Goal: Task Accomplishment & Management: Manage account settings

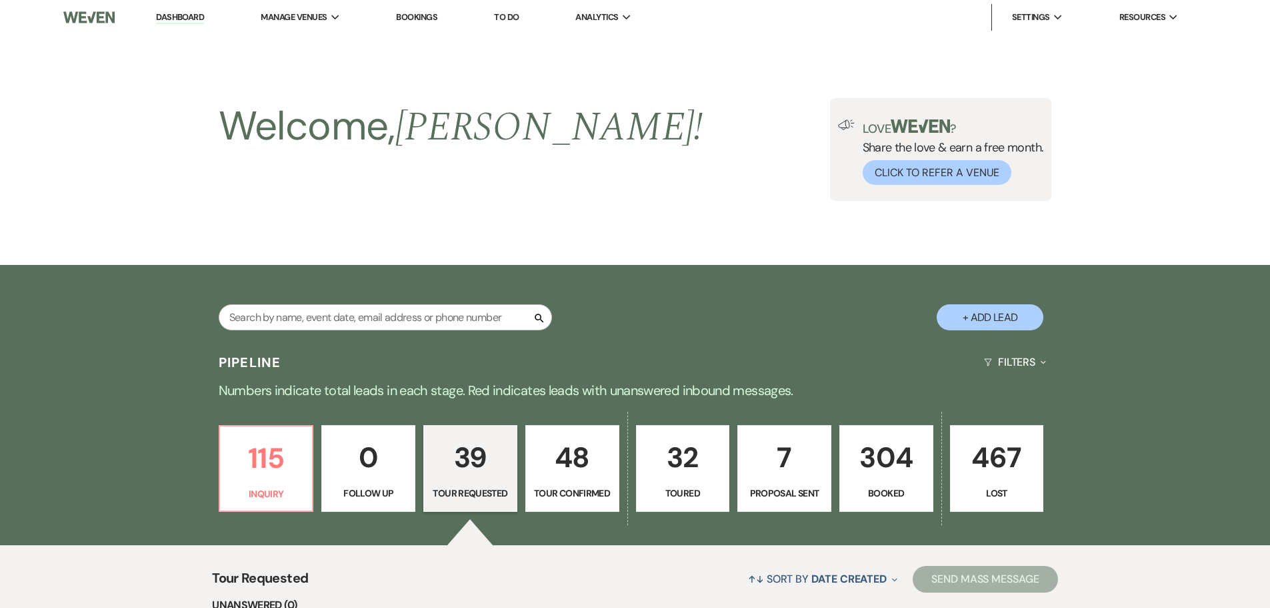
select select "2"
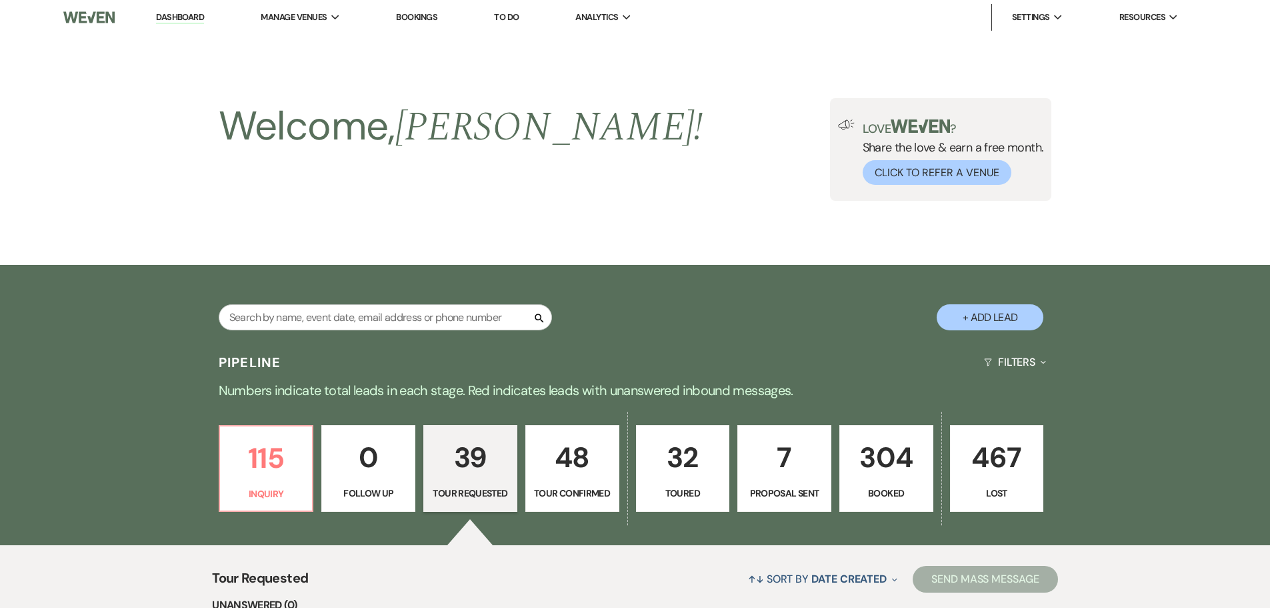
select select "2"
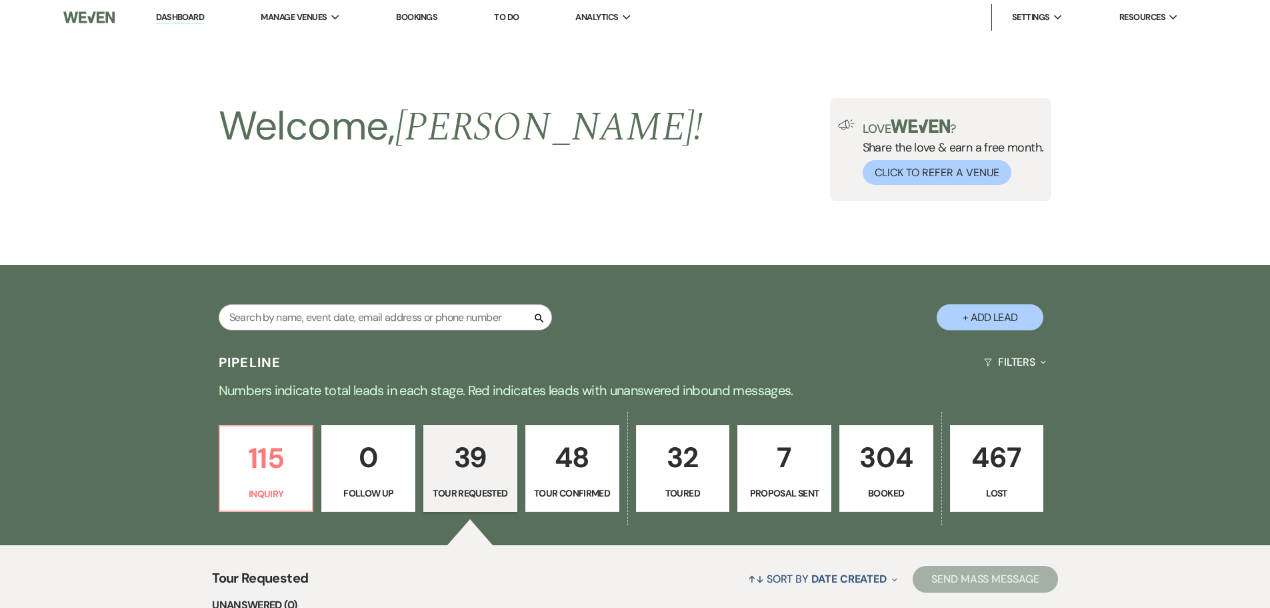
select select "2"
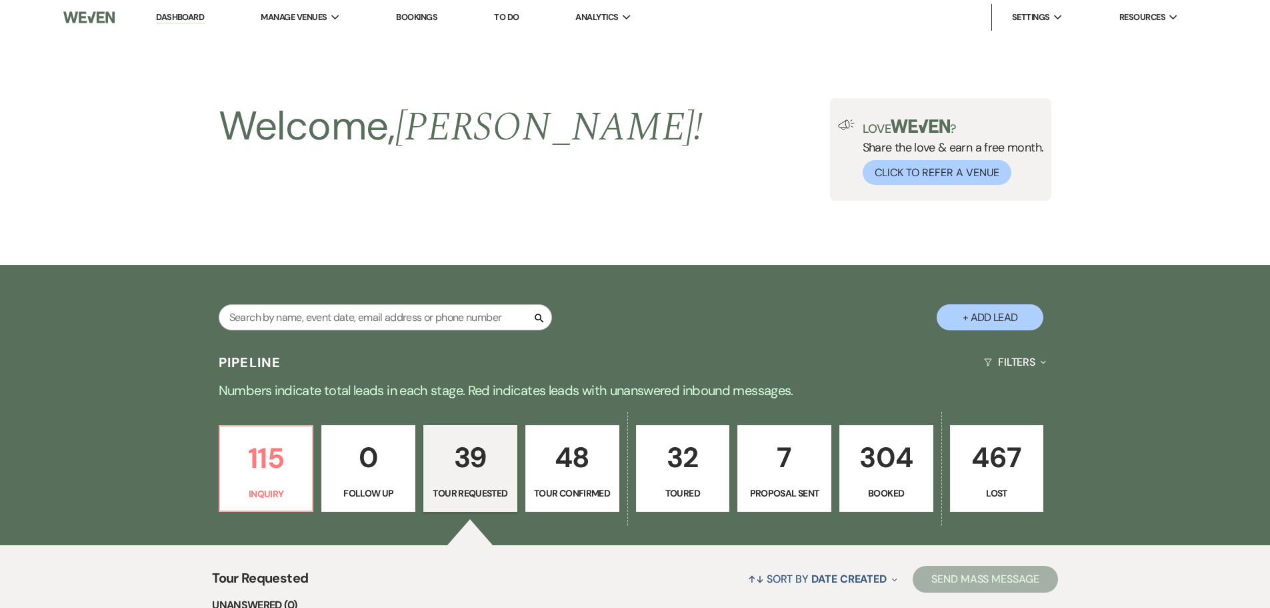
select select "2"
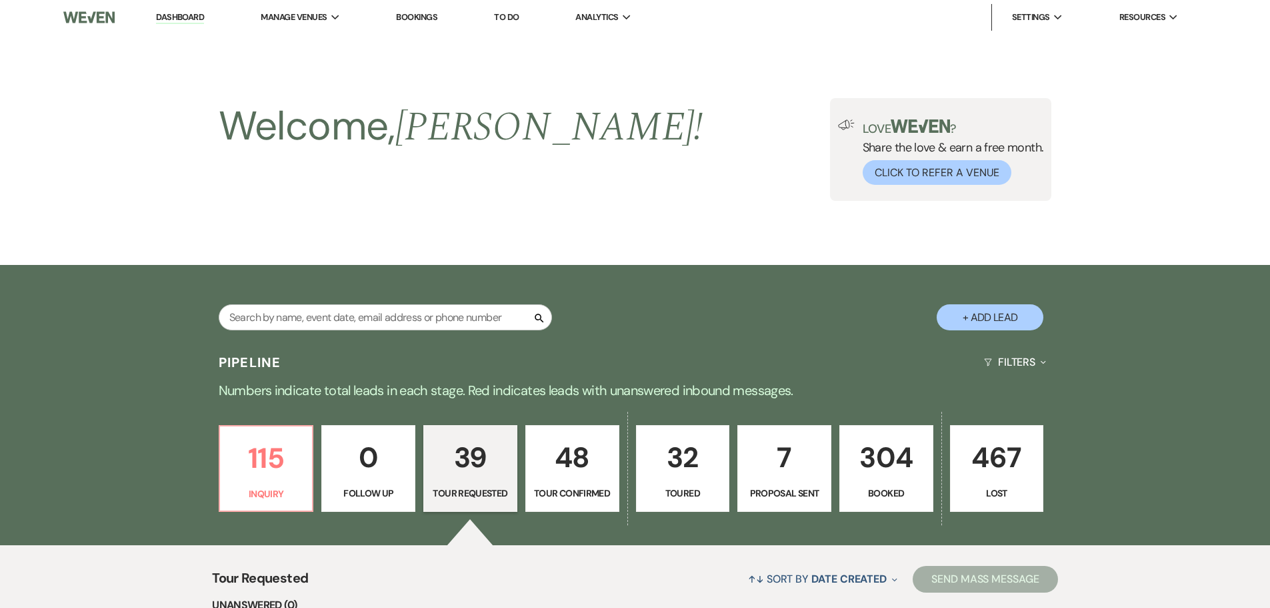
select select "2"
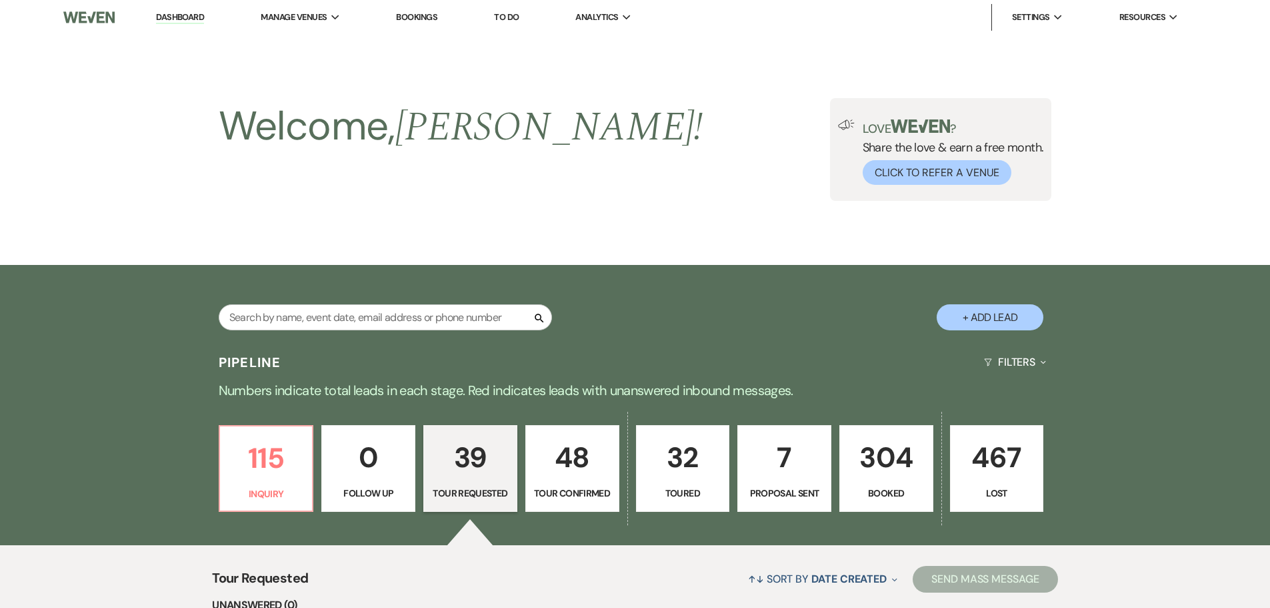
select select "2"
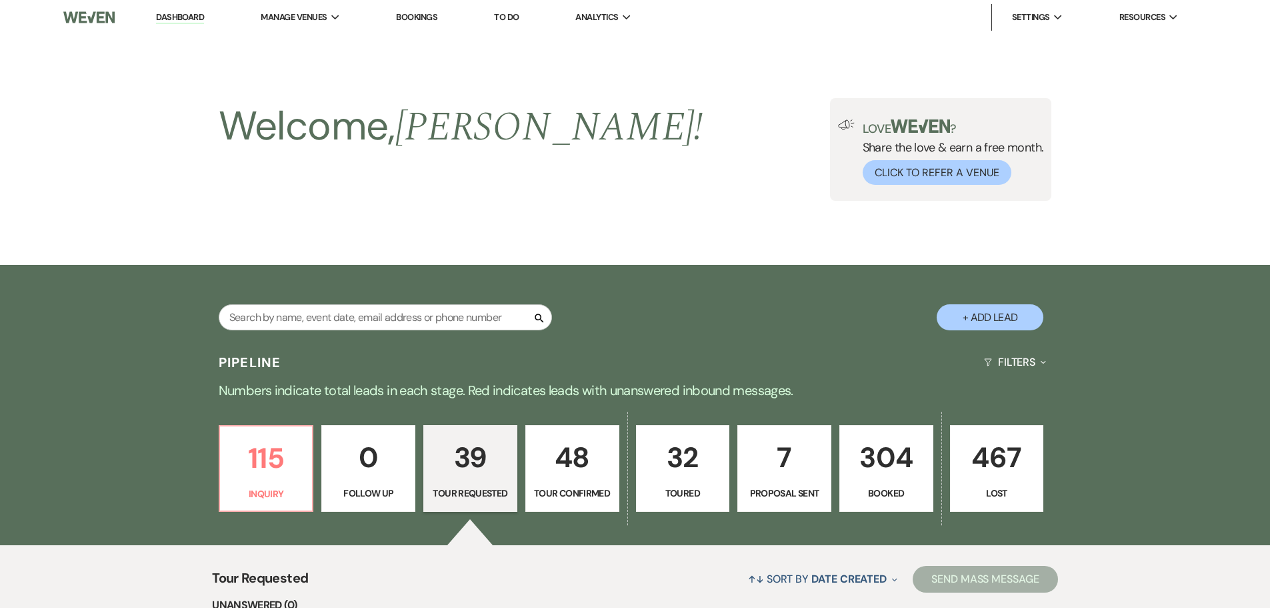
select select "2"
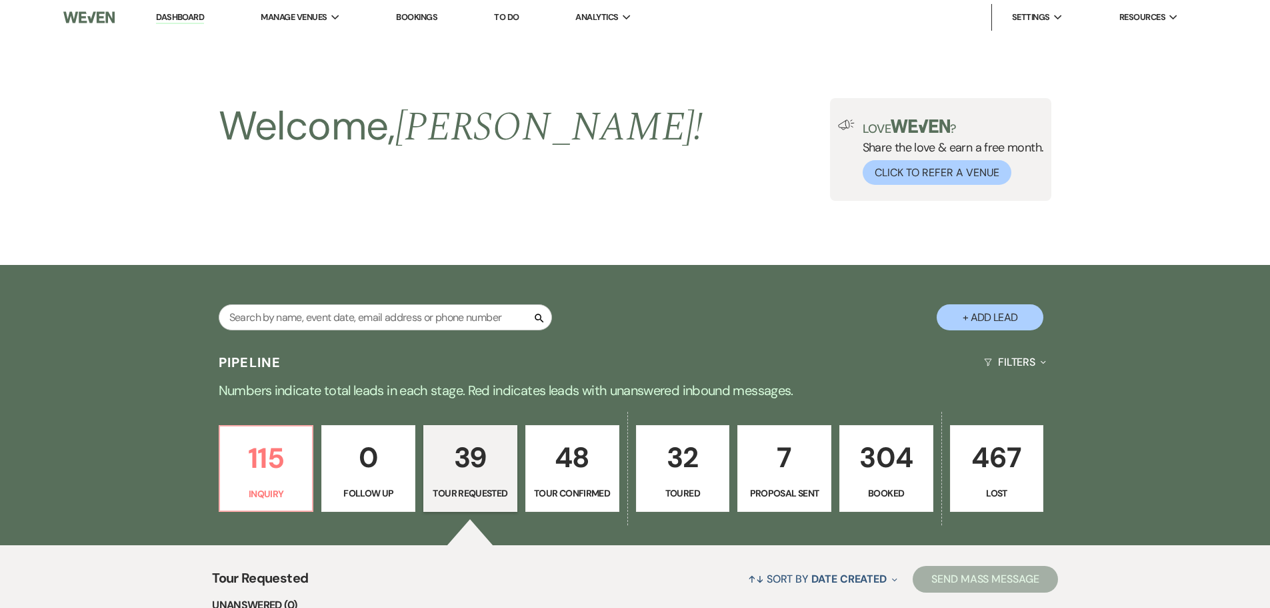
select select "2"
click at [333, 309] on input "text" at bounding box center [385, 317] width 333 height 26
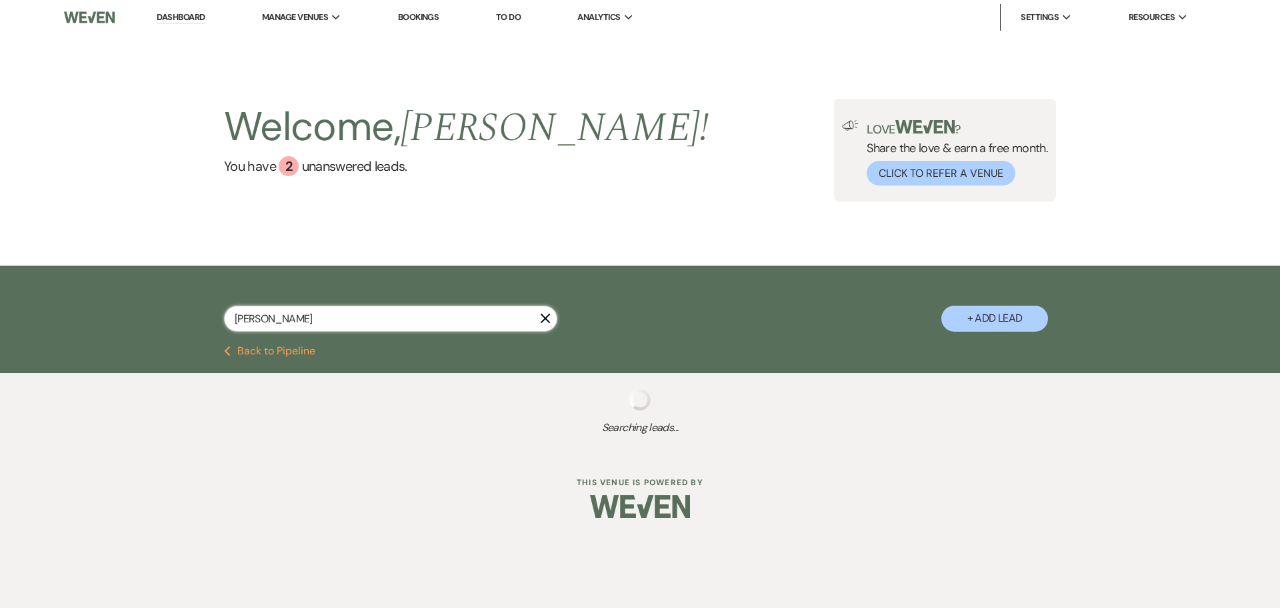
type input "[PERSON_NAME]"
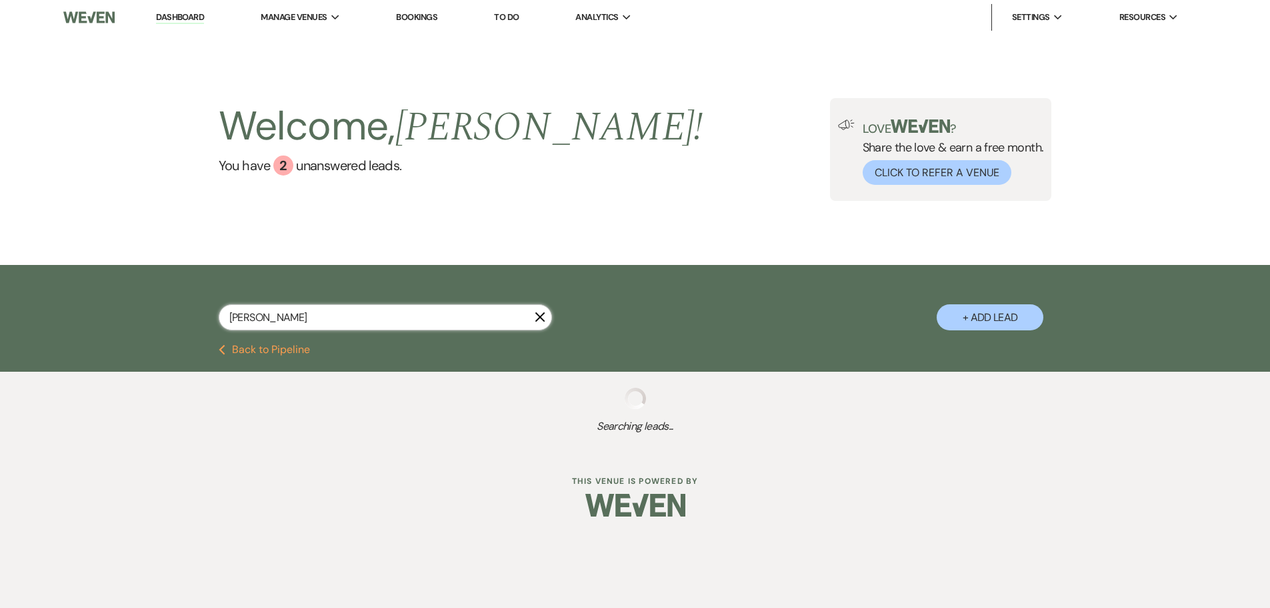
select select "8"
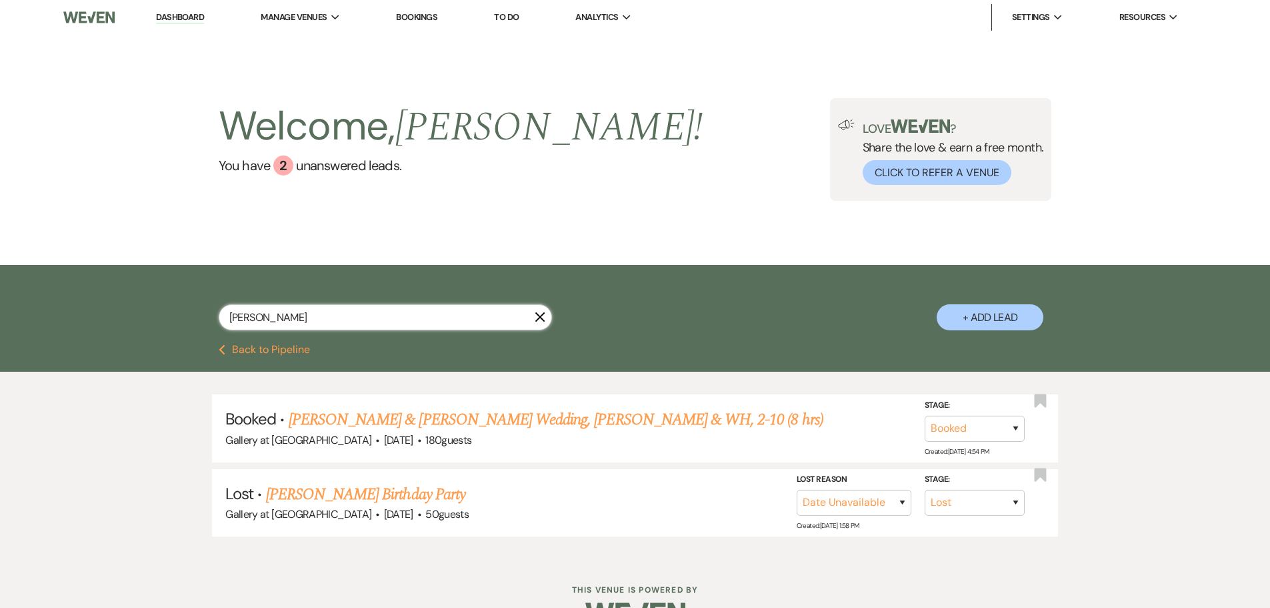
type input "[PERSON_NAME]"
click at [365, 420] on link "[PERSON_NAME] & [PERSON_NAME] Wedding, [PERSON_NAME] & WH, 2-10 (8 hrs)" at bounding box center [556, 419] width 535 height 24
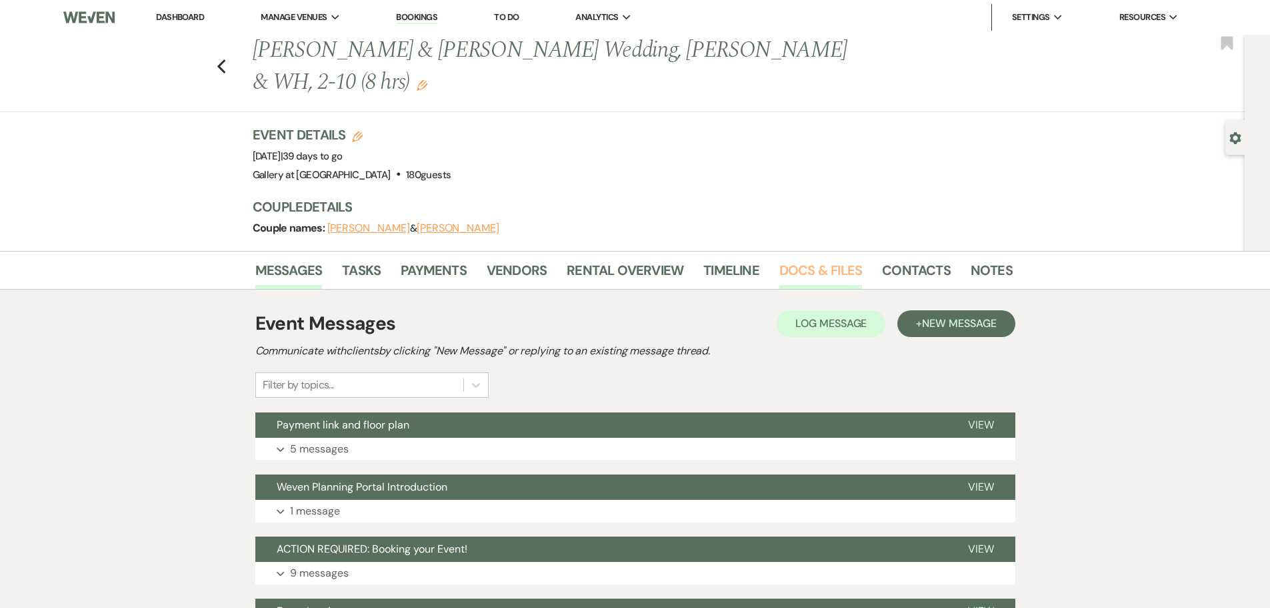
click at [844, 270] on link "Docs & Files" at bounding box center [821, 273] width 83 height 29
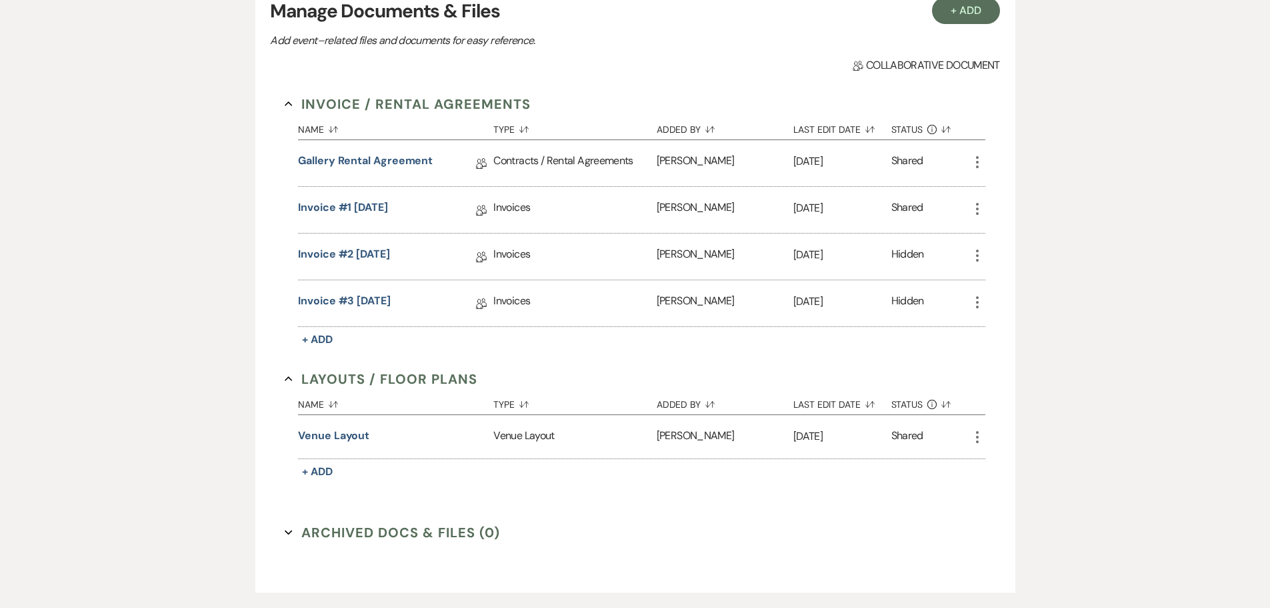
scroll to position [211, 0]
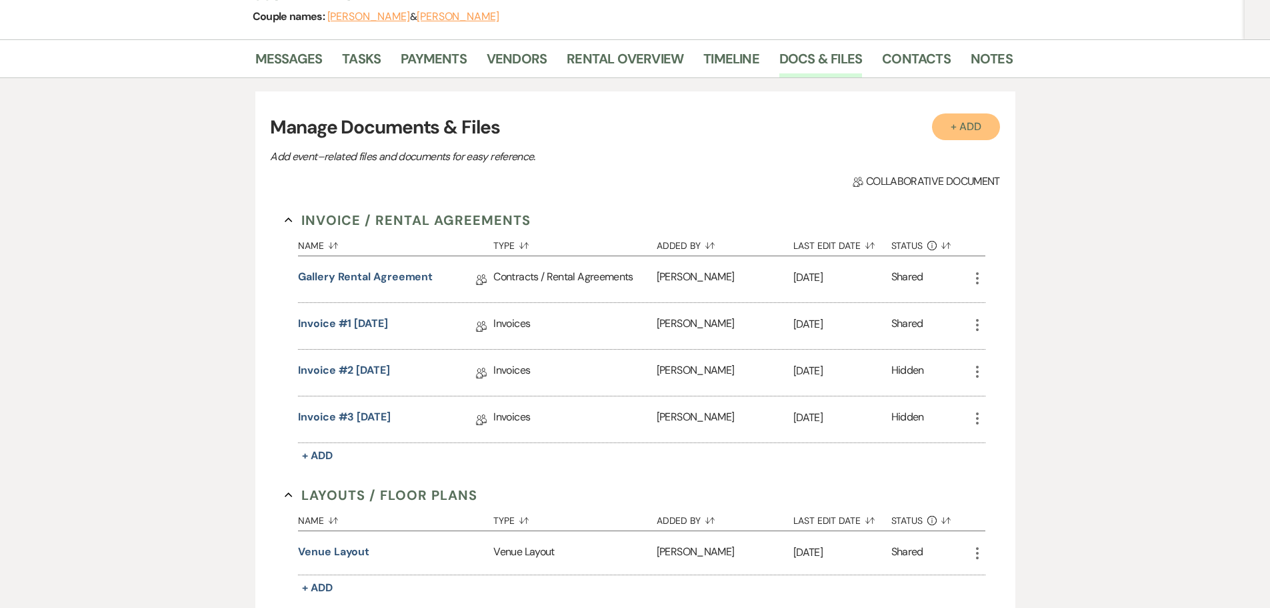
click at [970, 127] on button "+ Add" at bounding box center [966, 126] width 68 height 27
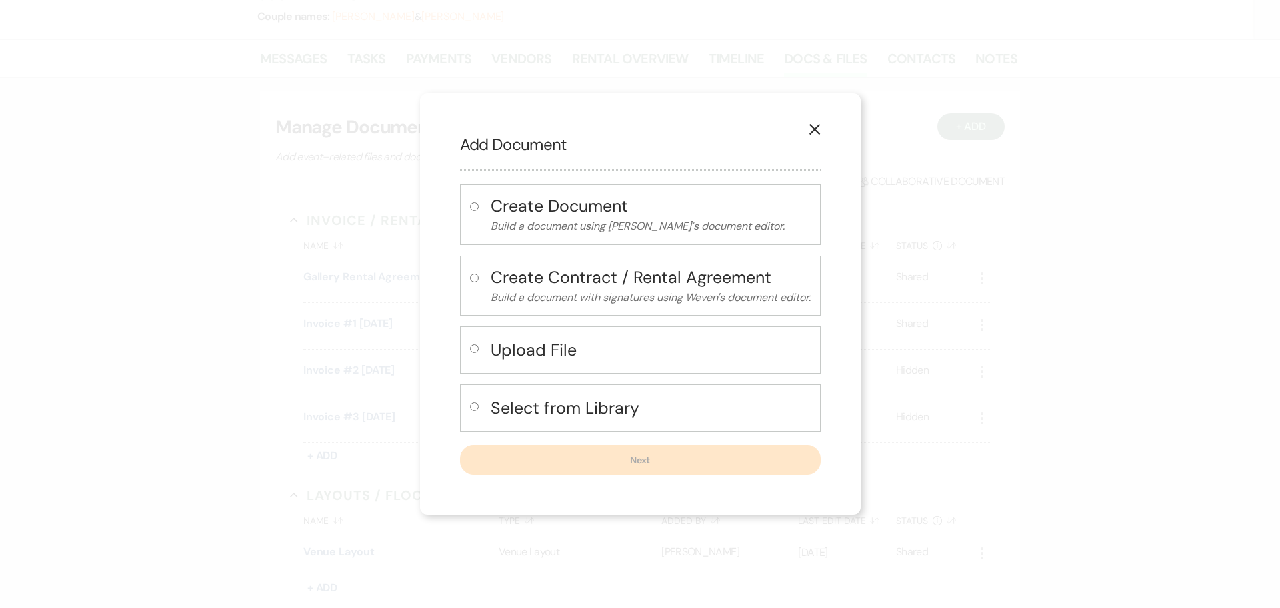
click at [624, 362] on button "Upload File" at bounding box center [651, 349] width 320 height 27
radio input "true"
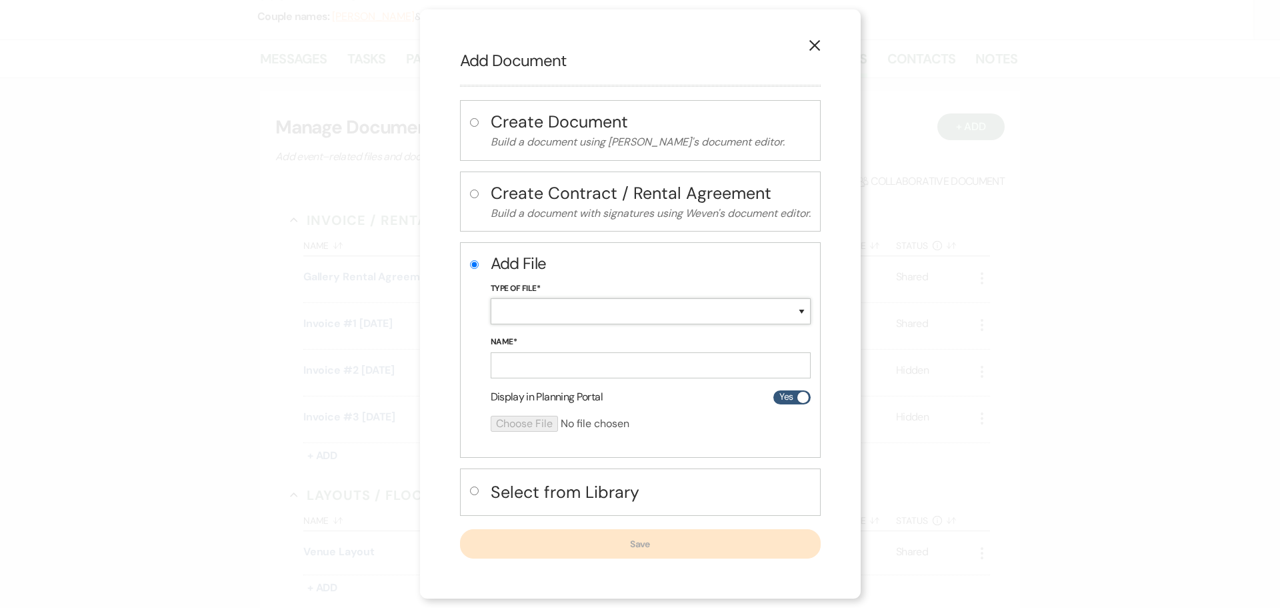
click at [594, 307] on select "Special Event Insurance Vendor Certificate of Insurance Contracts / Rental Agre…" at bounding box center [651, 311] width 320 height 26
select select "18"
click at [491, 298] on select "Special Event Insurance Vendor Certificate of Insurance Contracts / Rental Agre…" at bounding box center [651, 311] width 320 height 26
click at [572, 369] on input "Name*" at bounding box center [651, 365] width 320 height 26
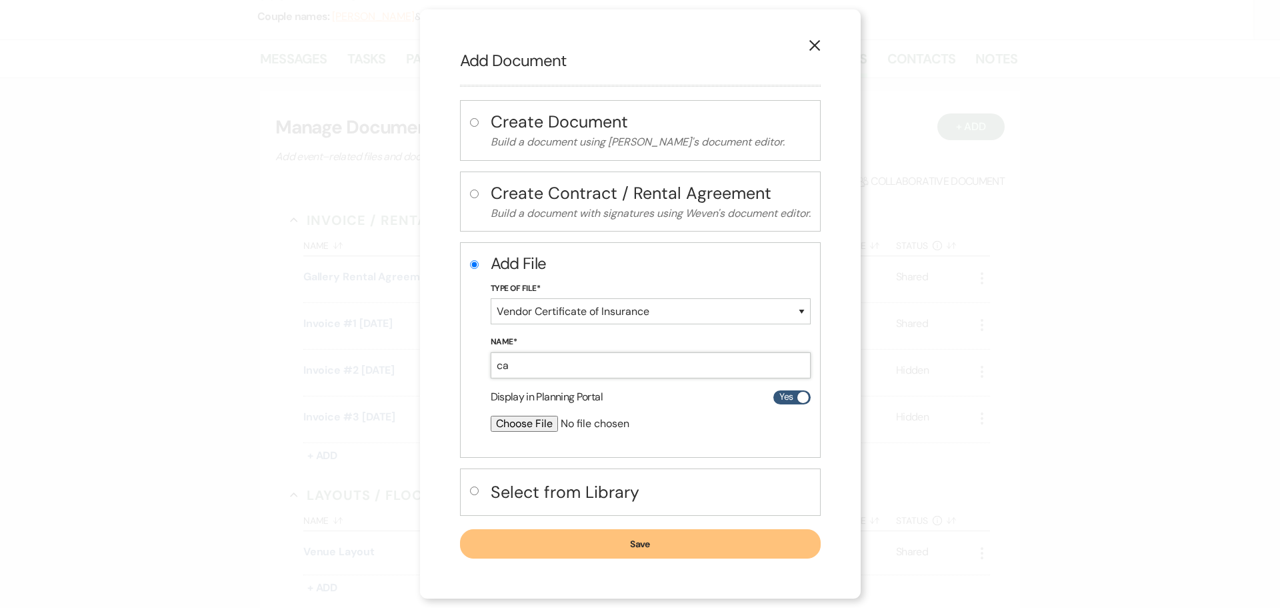
type input "c"
type input "Her Table Catering COI"
click at [522, 421] on input "file" at bounding box center [615, 423] width 249 height 16
type input "C:\fakepath\[DATE] caterer insurance.pdf"
click at [639, 544] on button "Save" at bounding box center [640, 544] width 361 height 29
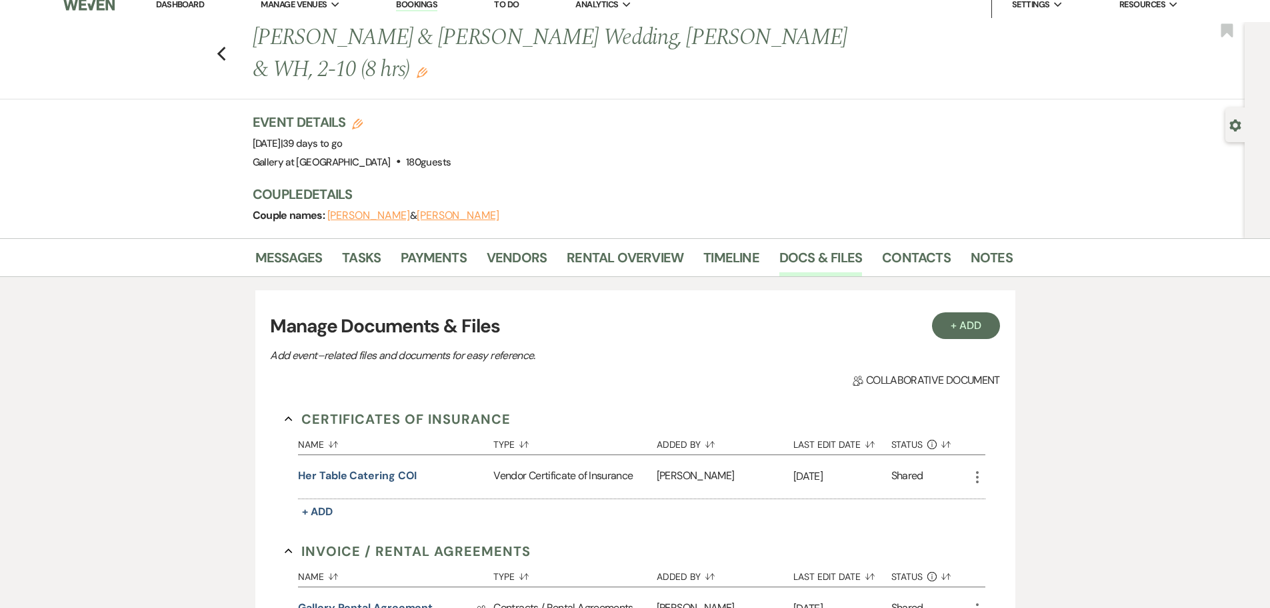
scroll to position [0, 0]
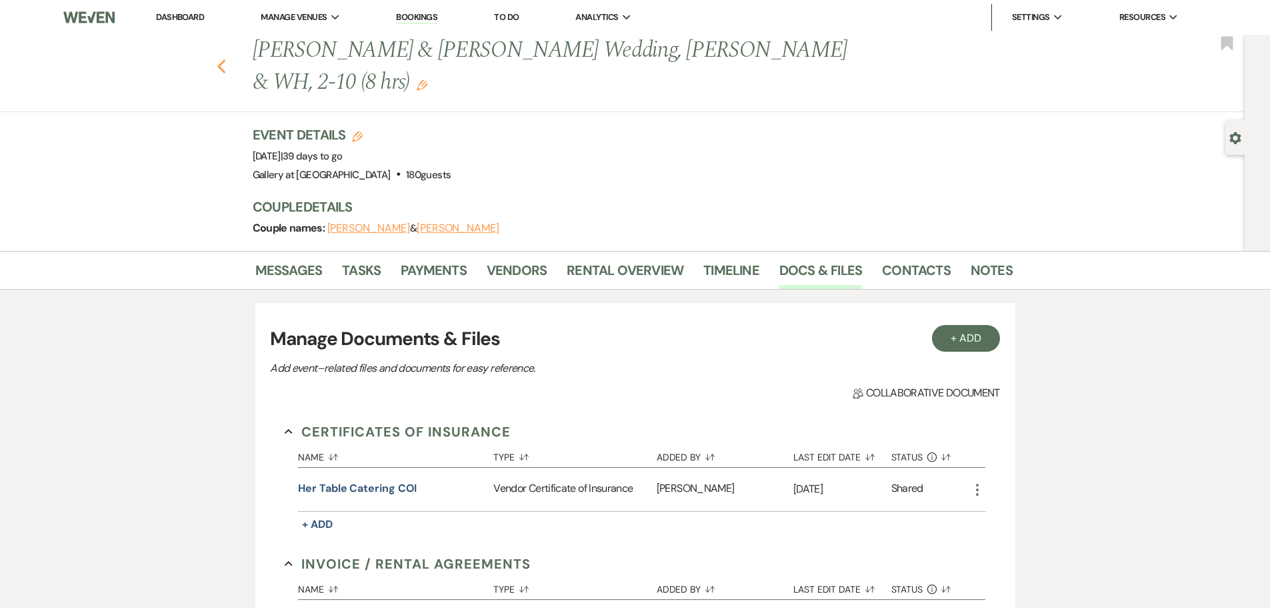
click at [227, 66] on icon "Previous" at bounding box center [222, 67] width 10 height 16
select select "8"
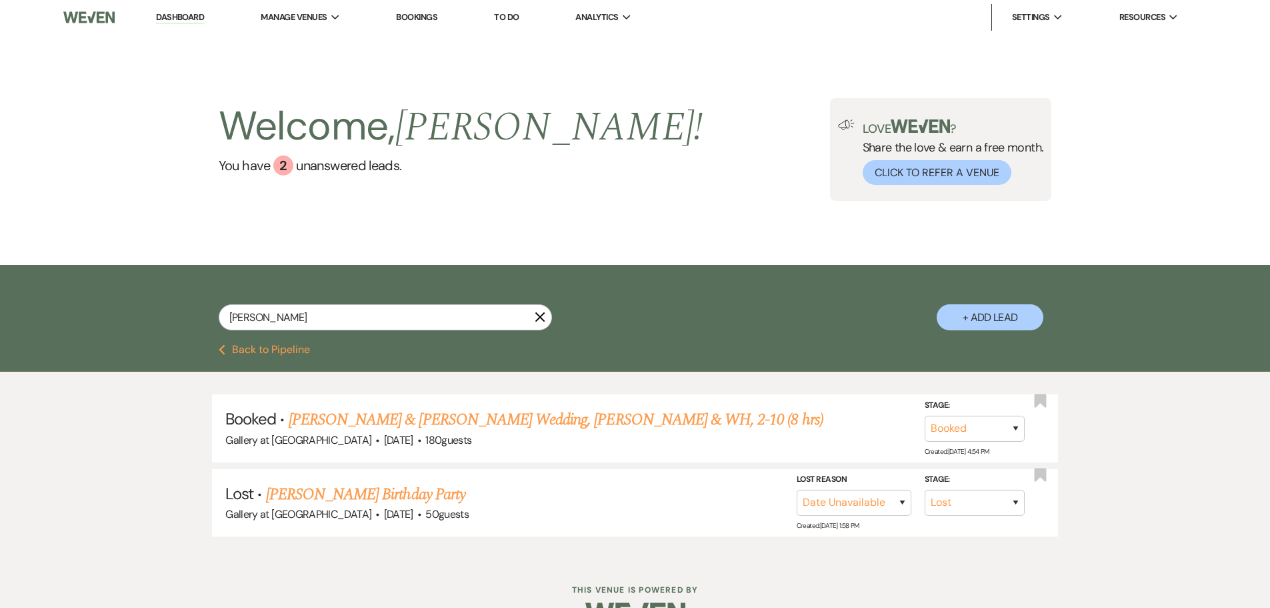
click at [541, 315] on icon "X" at bounding box center [540, 316] width 11 height 11
select select "2"
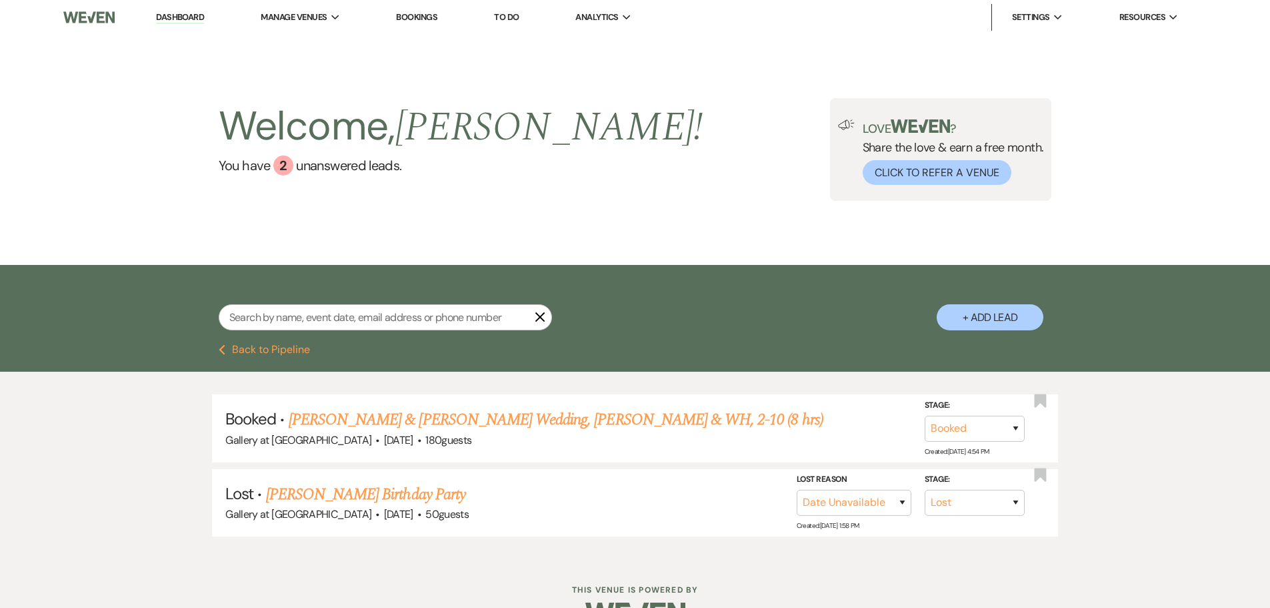
select select "2"
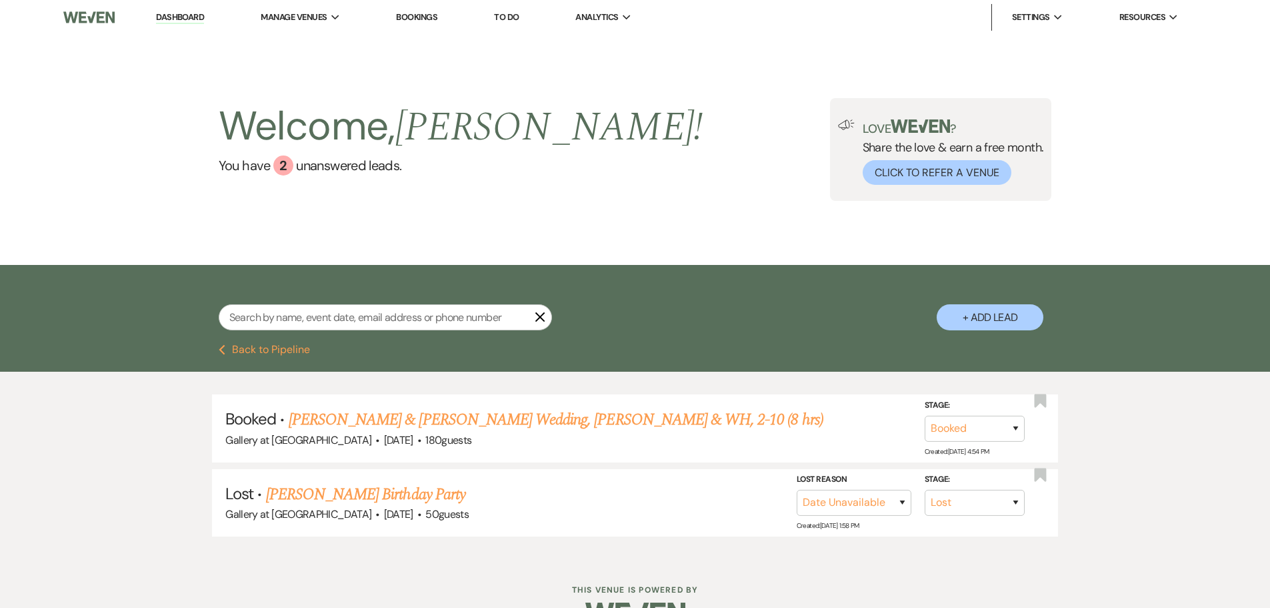
select select "2"
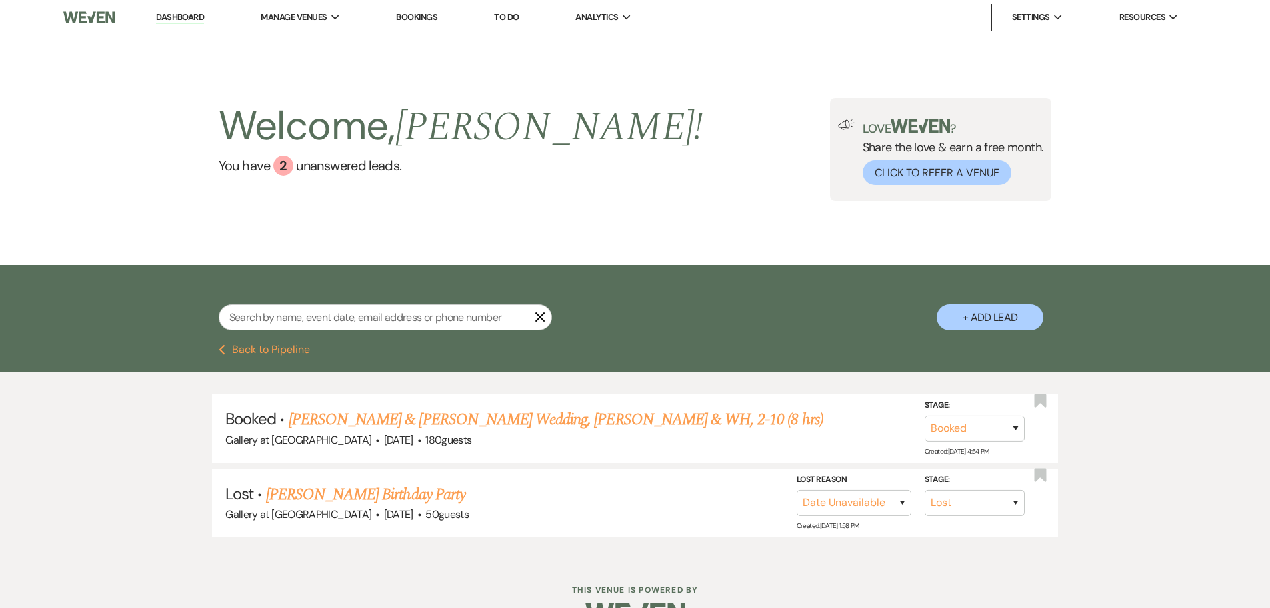
select select "2"
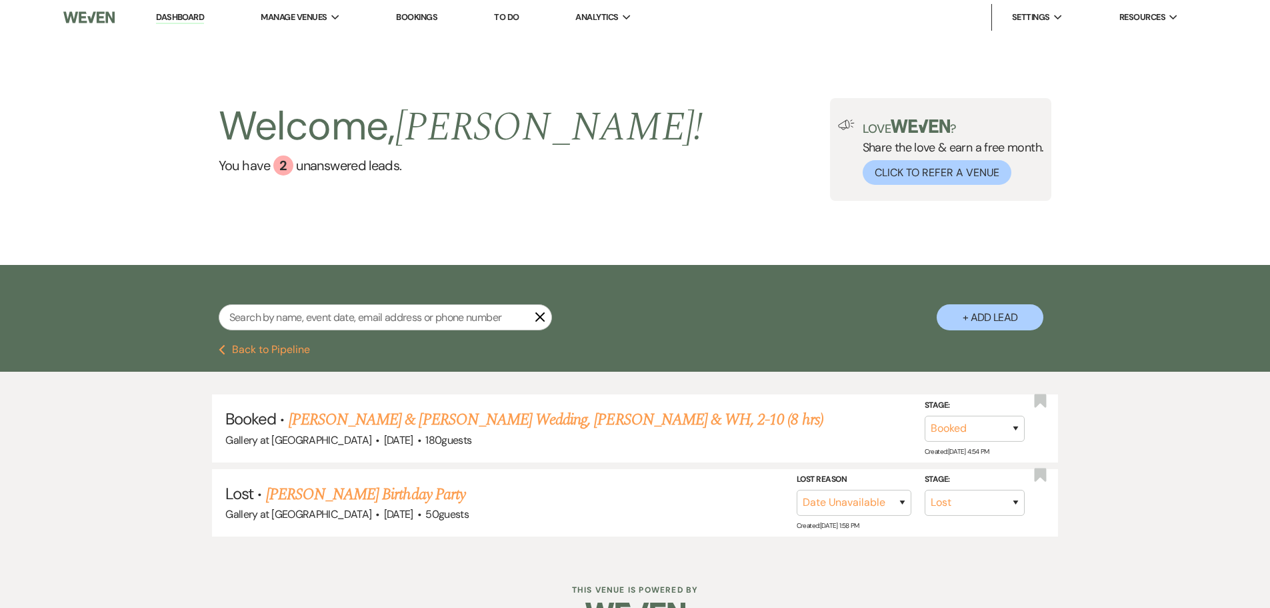
select select "2"
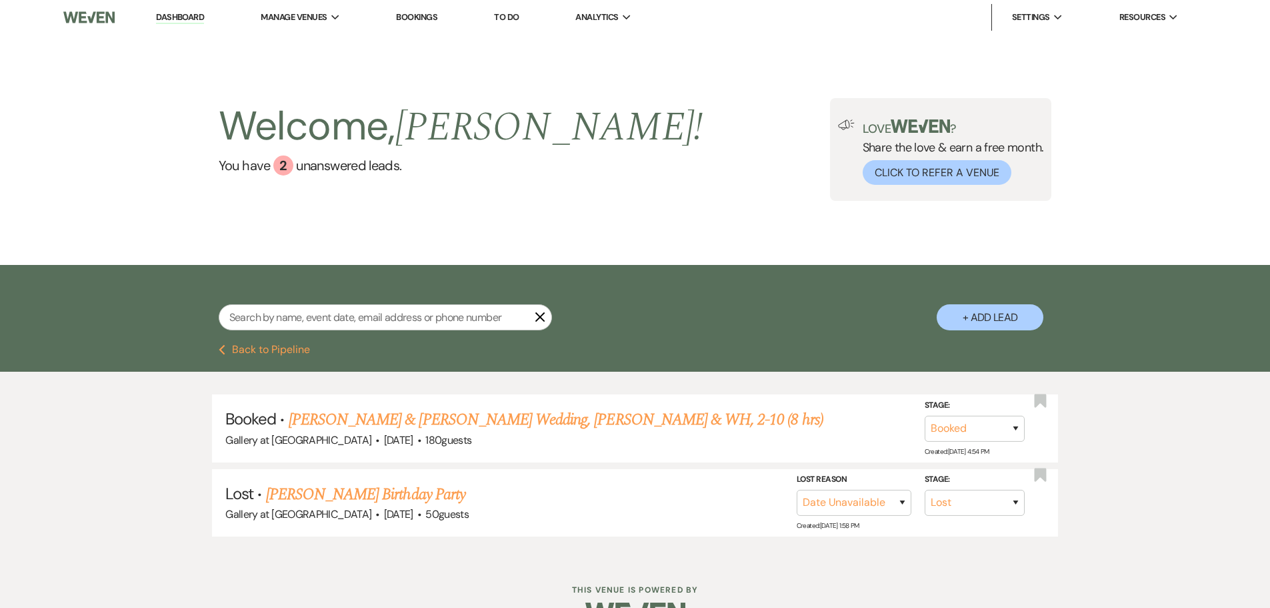
select select "2"
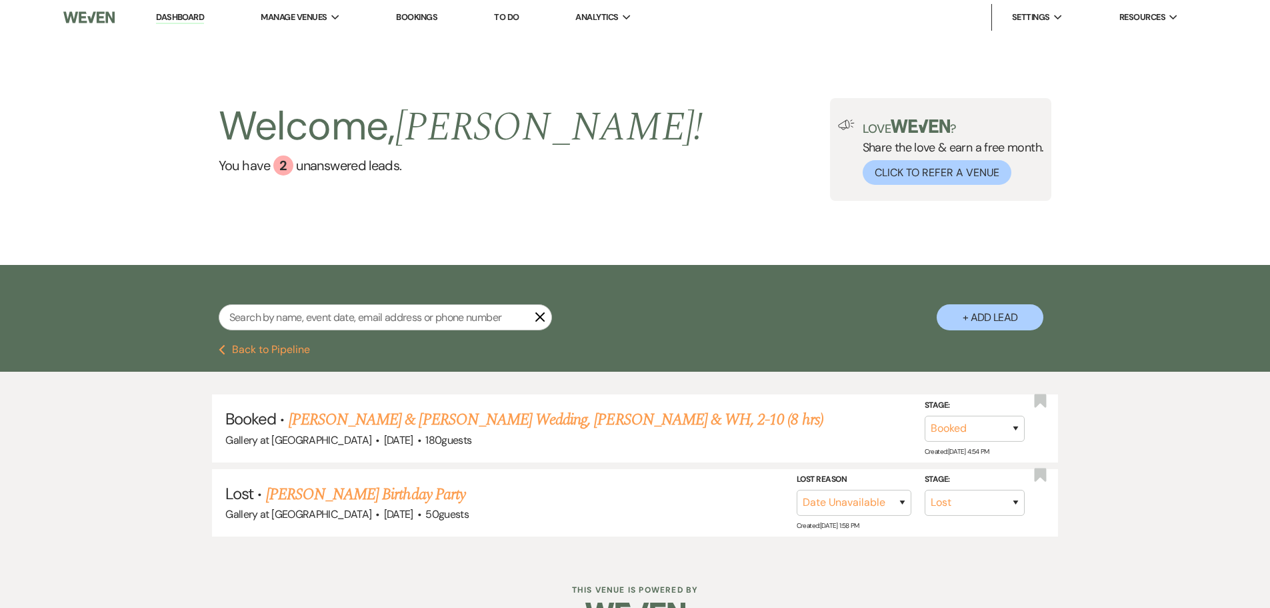
select select "2"
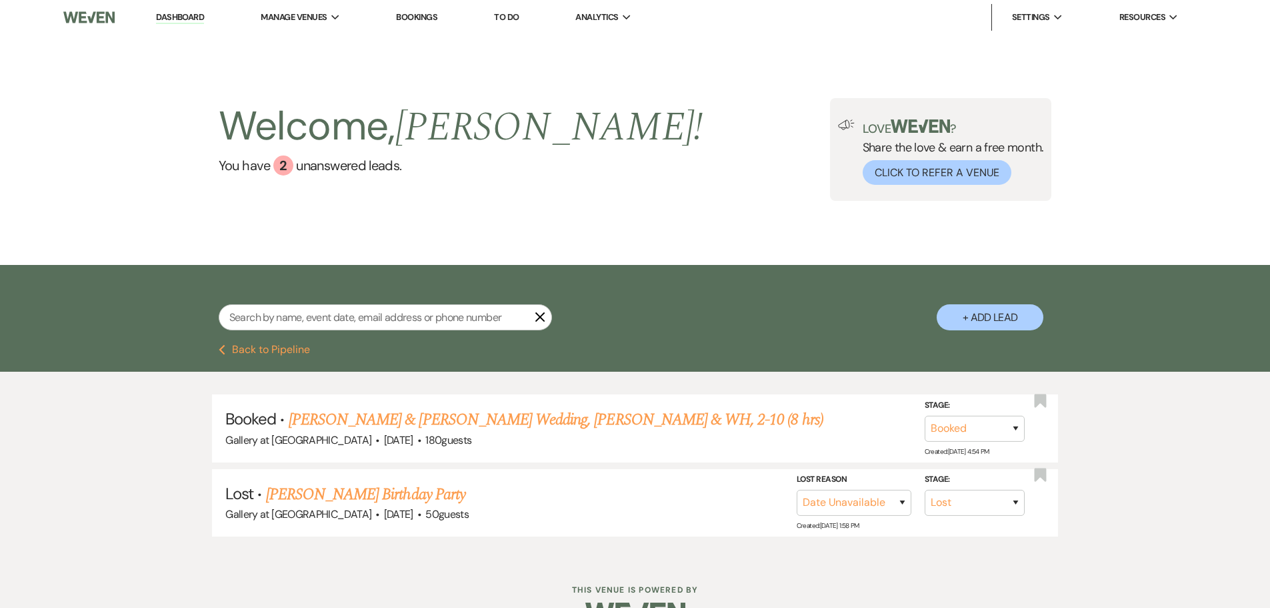
select select "2"
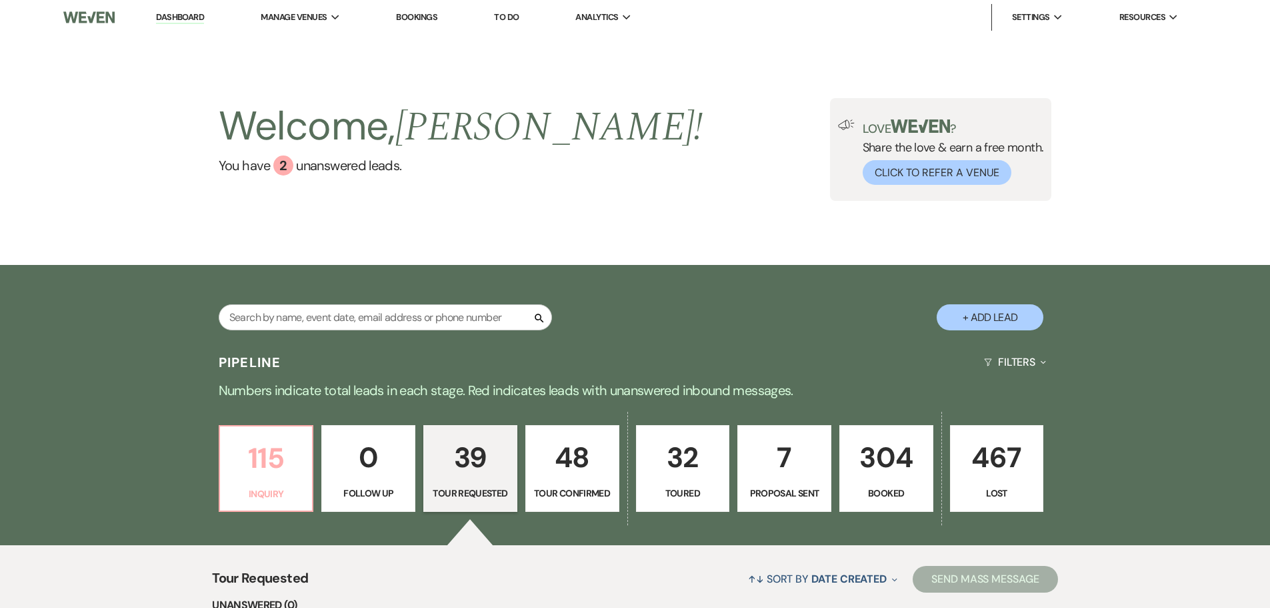
click at [268, 500] on p "Inquiry" at bounding box center [266, 493] width 77 height 15
